Goal: Ask a question

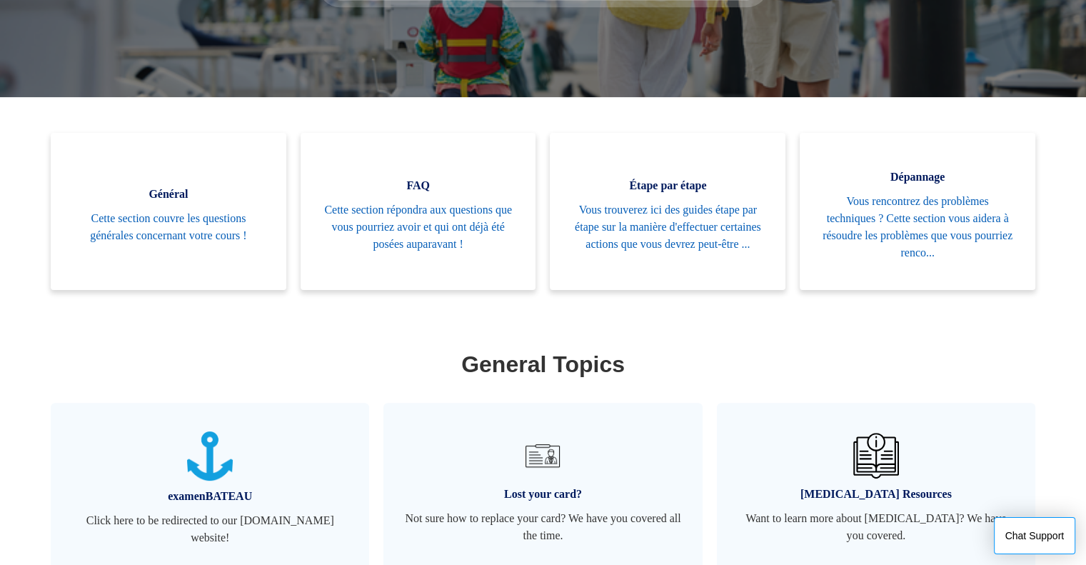
scroll to position [283, 0]
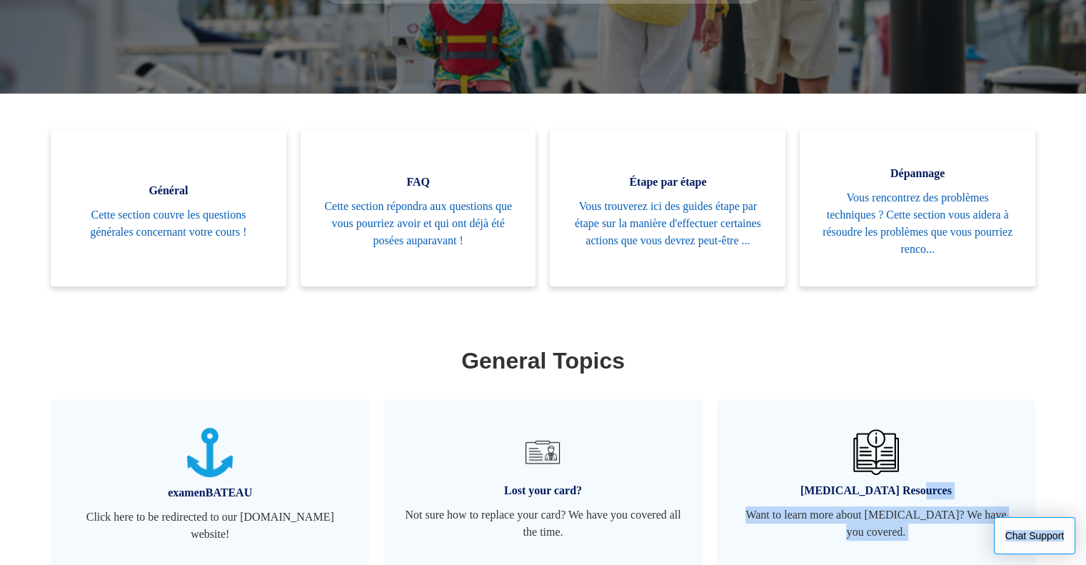
drag, startPoint x: 1079, startPoint y: 421, endPoint x: 1069, endPoint y: 535, distance: 114.7
click at [1069, 535] on body "Aller au contenu principal Communauté Envoyer une demande Connexion Français En…" at bounding box center [543, 270] width 1086 height 1107
click at [565, 479] on link "Lost your card? Not sure how to replace your card? We have you covered all the …" at bounding box center [542, 485] width 318 height 172
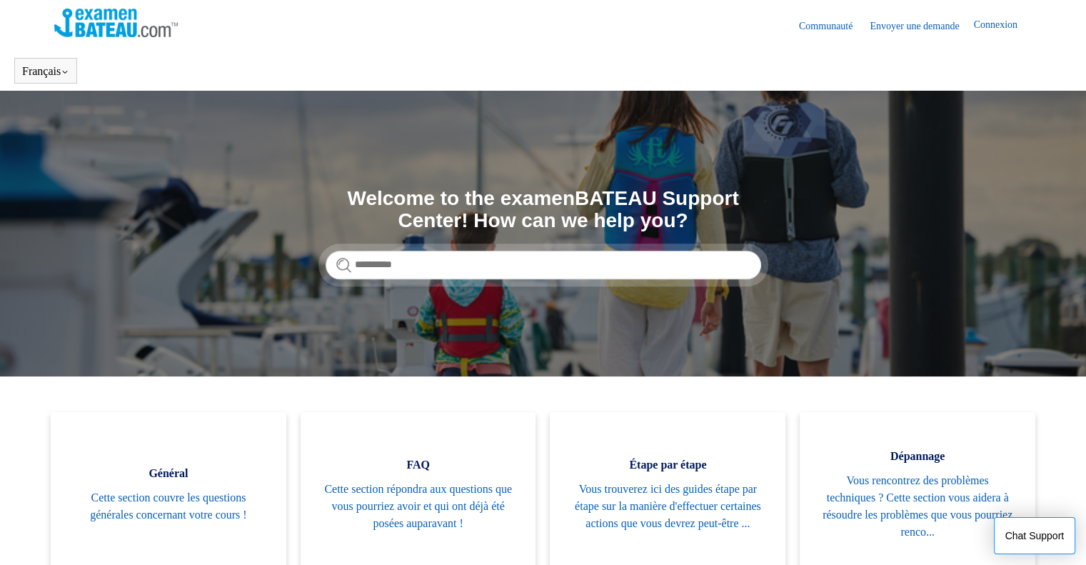
click at [890, 28] on link "Envoyer une demande" at bounding box center [922, 26] width 104 height 15
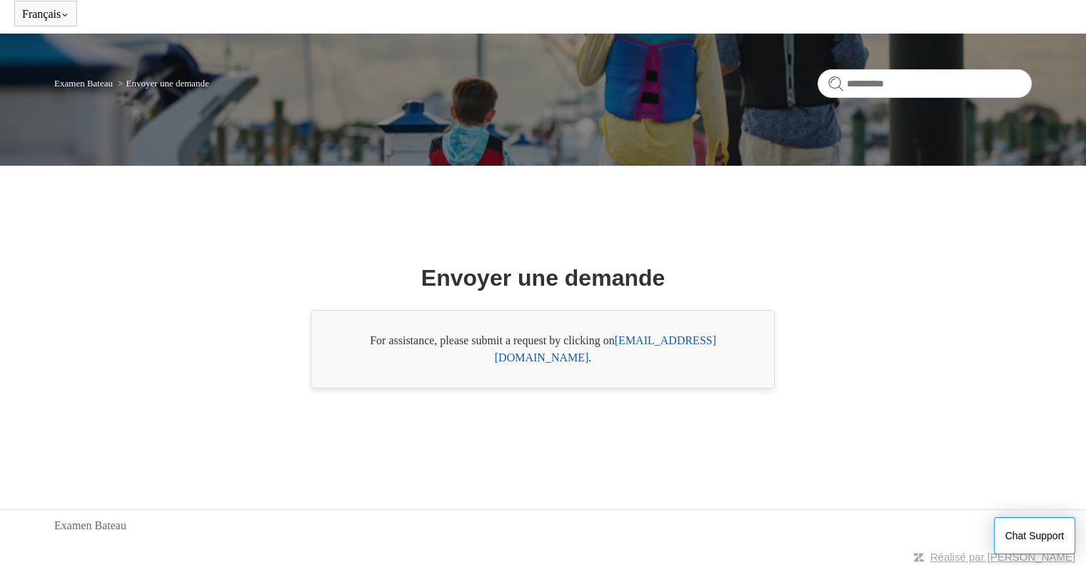
scroll to position [60, 0]
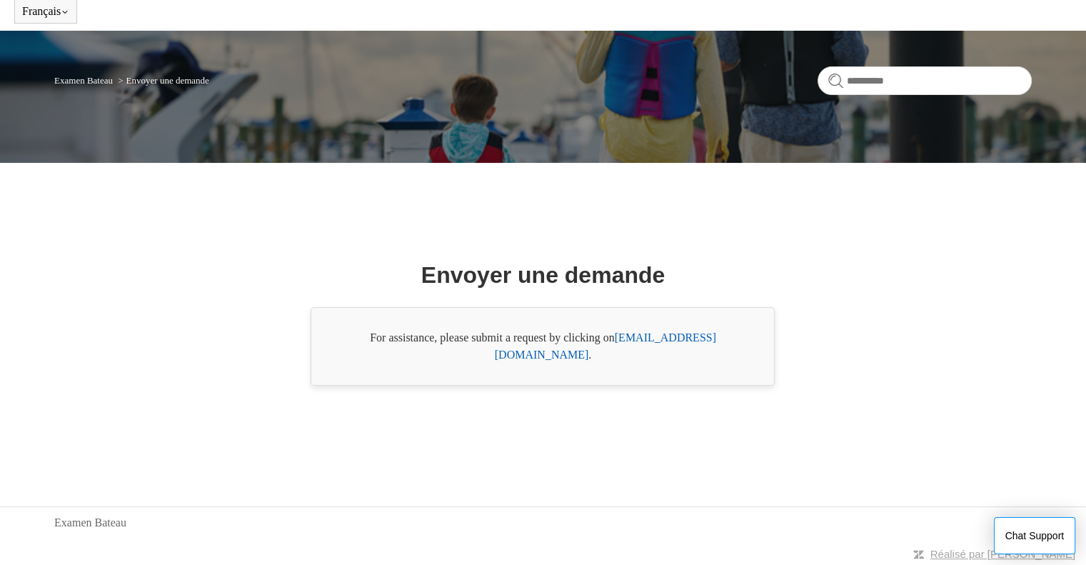
click at [690, 346] on link "support@boat-ed.com" at bounding box center [605, 345] width 221 height 29
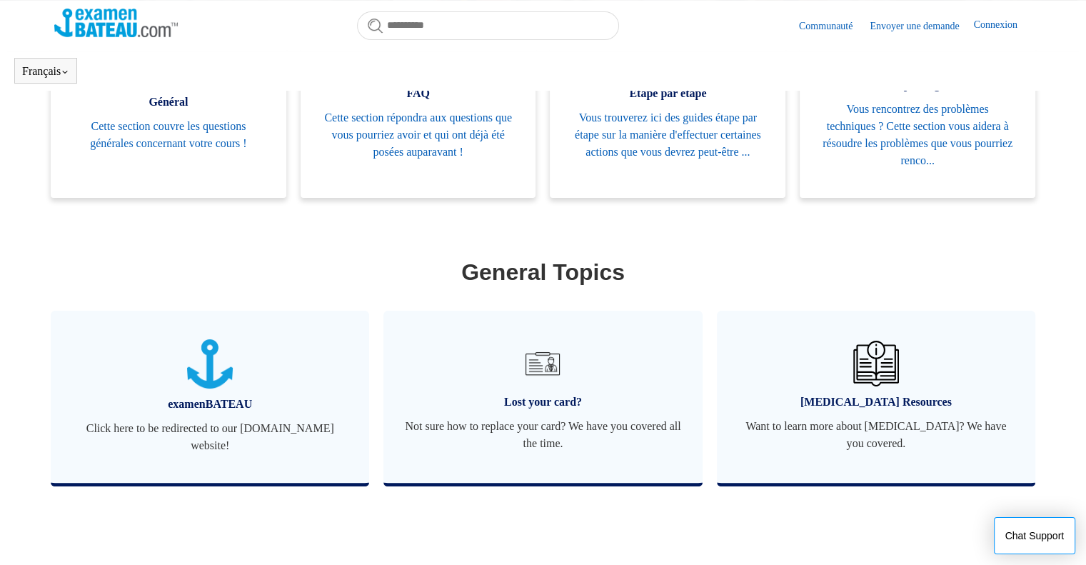
scroll to position [331, 0]
click at [520, 426] on span "Not sure how to replace your card? We have you covered all the time." at bounding box center [543, 435] width 276 height 34
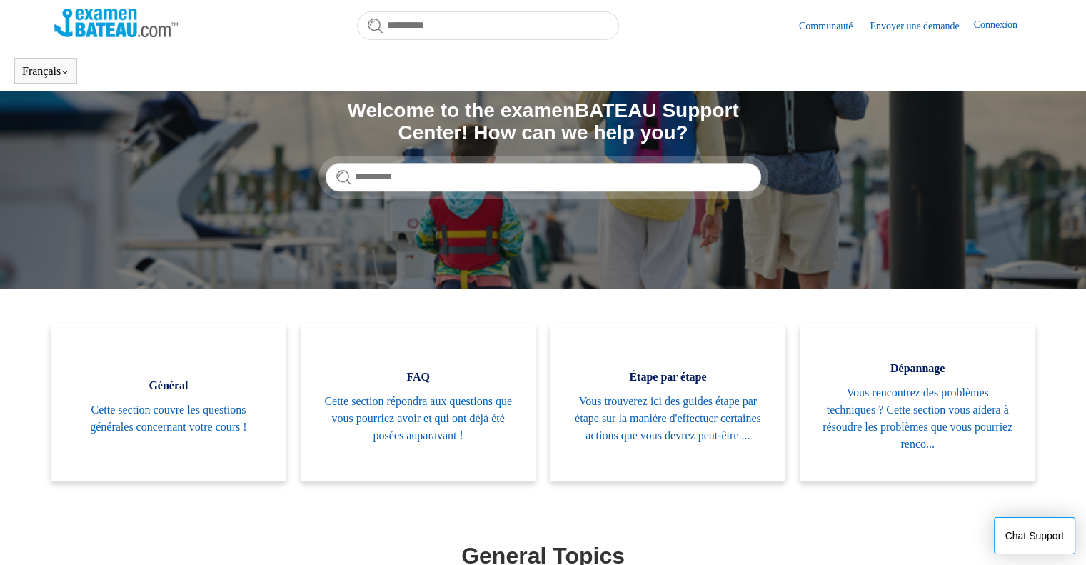
scroll to position [47, 0]
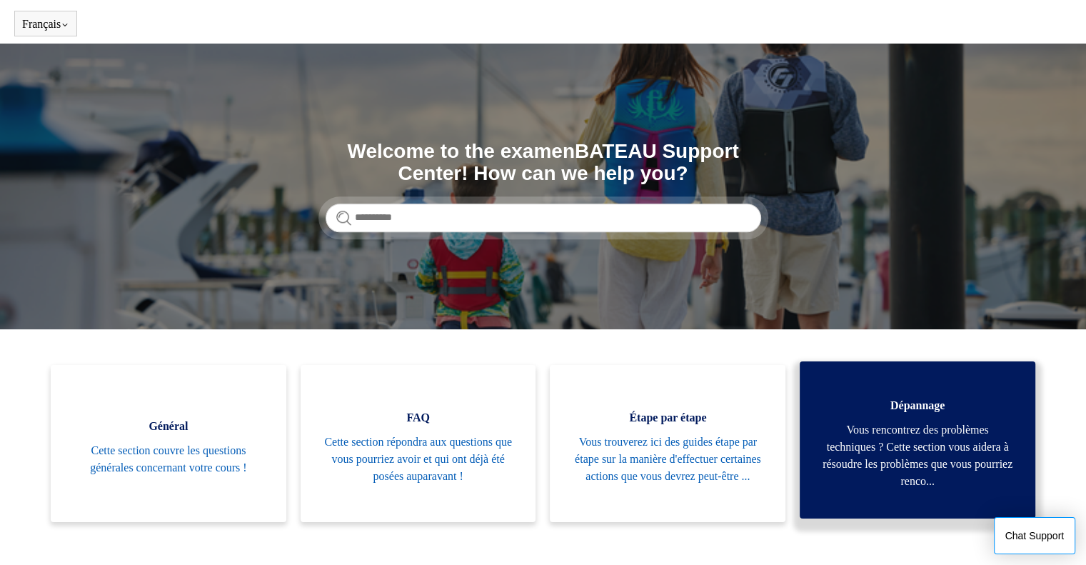
click at [897, 442] on span "Vous rencontrez des problèmes techniques ? Cette section vous aidera à résoudre…" at bounding box center [917, 455] width 193 height 69
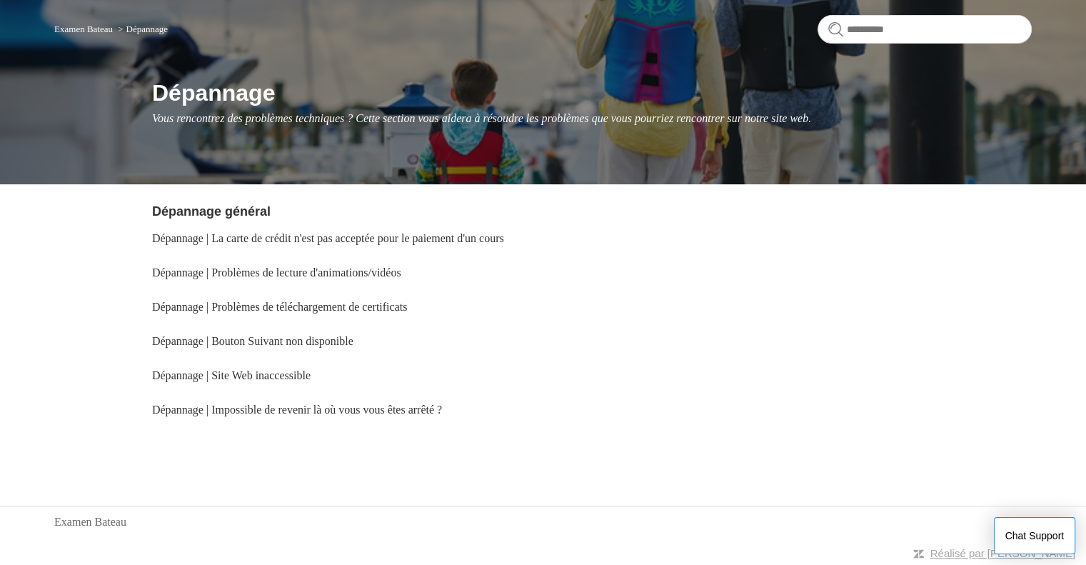
scroll to position [128, 0]
click at [1029, 530] on button "Chat Support" at bounding box center [1035, 535] width 82 height 37
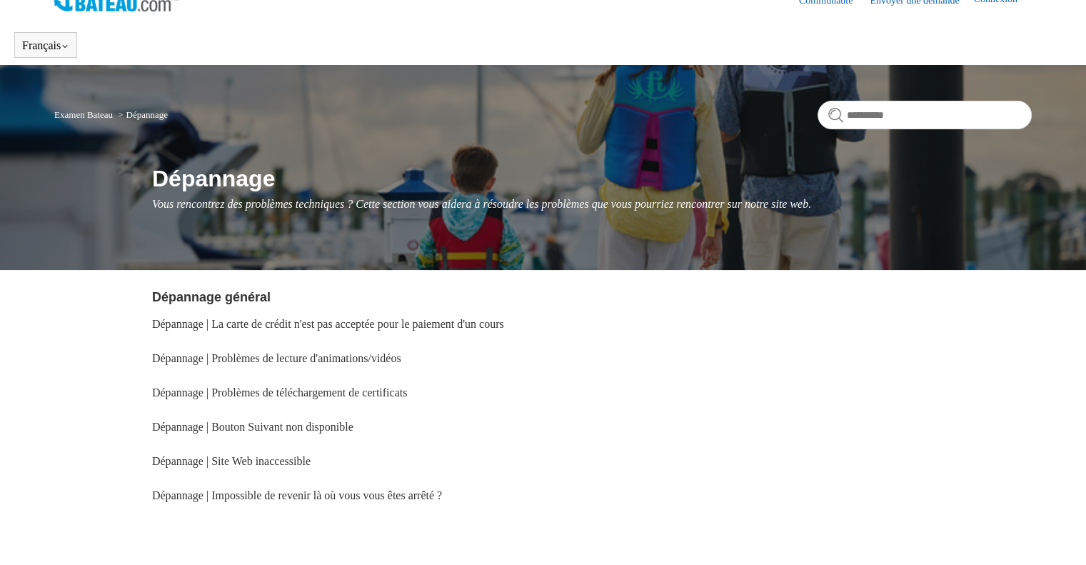
scroll to position [0, 0]
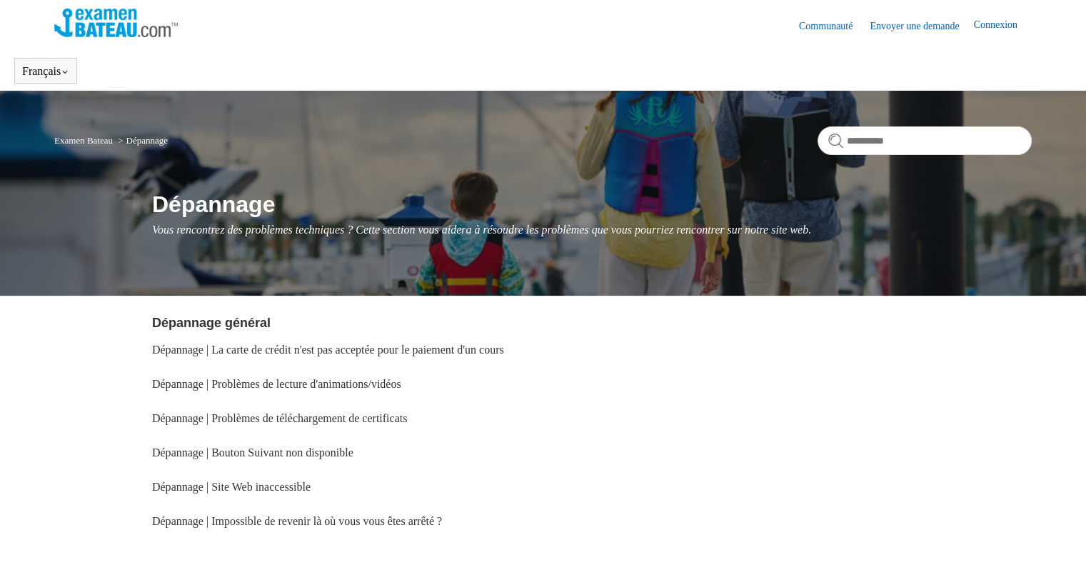
click at [987, 25] on link "Connexion" at bounding box center [1002, 25] width 58 height 17
